Goal: Information Seeking & Learning: Learn about a topic

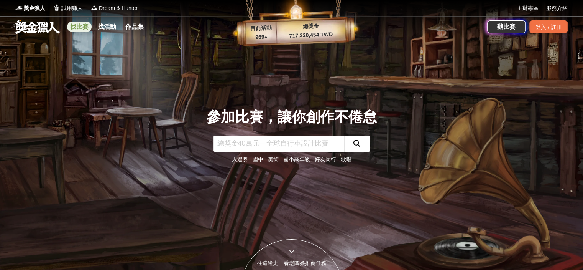
click at [84, 27] on link "找比賽" at bounding box center [79, 26] width 25 height 11
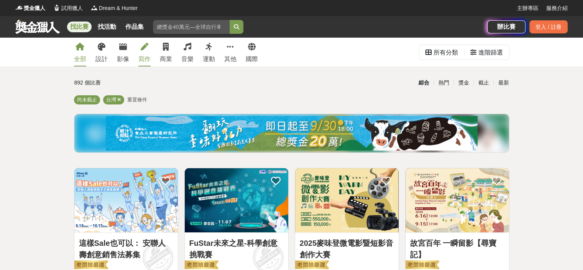
click at [146, 48] on icon at bounding box center [145, 47] width 8 height 8
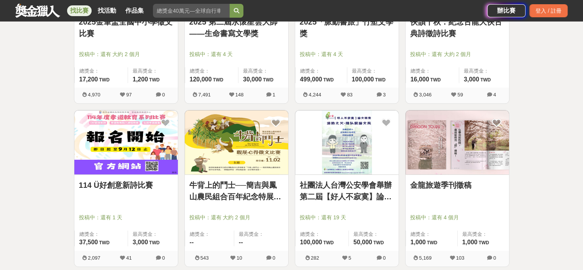
scroll to position [460, 0]
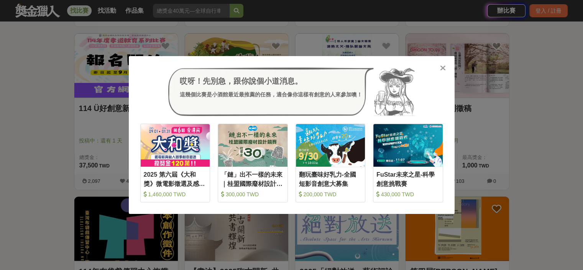
click at [444, 67] on icon at bounding box center [443, 68] width 6 height 8
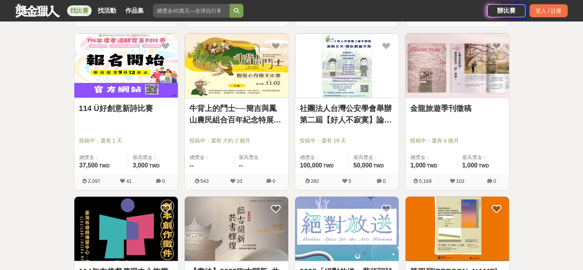
click at [439, 79] on img at bounding box center [458, 65] width 104 height 64
